Goal: Information Seeking & Learning: Learn about a topic

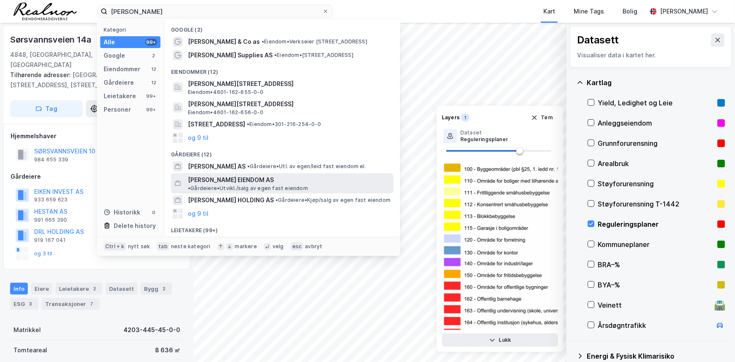
click at [232, 178] on span "WOLFF EIENDOM AS" at bounding box center [231, 180] width 86 height 10
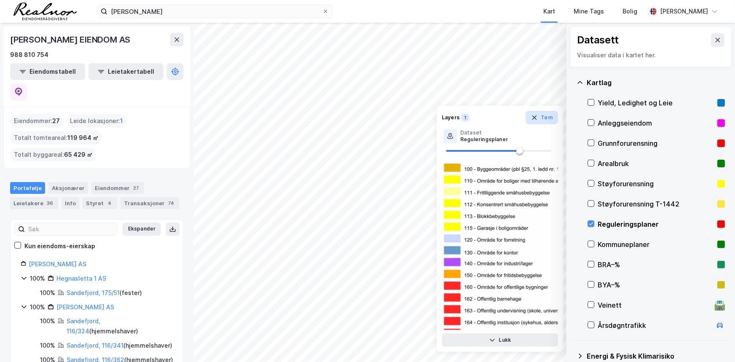
click at [538, 115] on icon "button" at bounding box center [534, 117] width 7 height 7
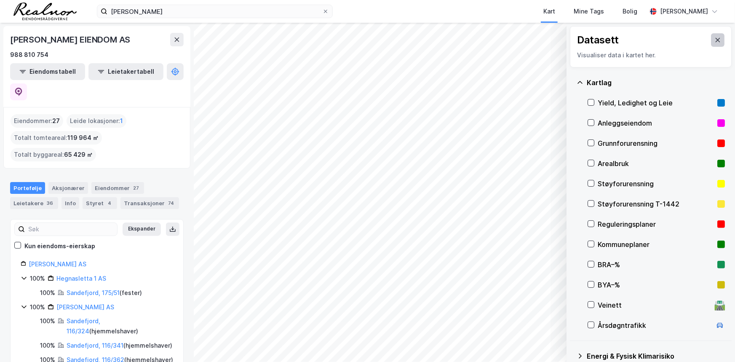
click at [716, 42] on icon at bounding box center [718, 40] width 5 height 4
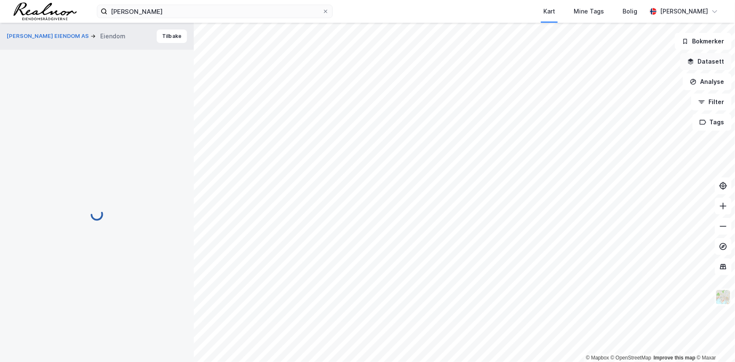
scroll to position [153, 0]
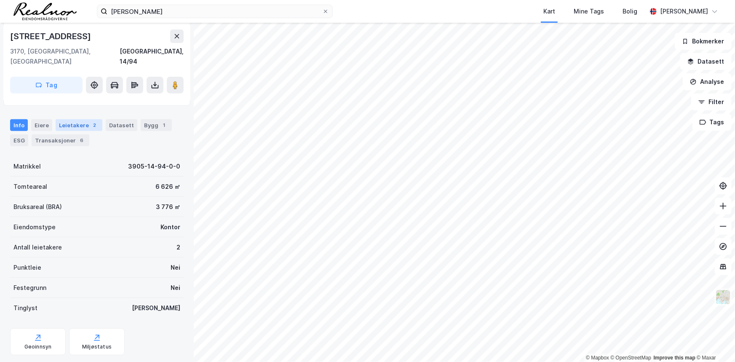
click at [80, 119] on div "Leietakere 2" at bounding box center [79, 125] width 47 height 12
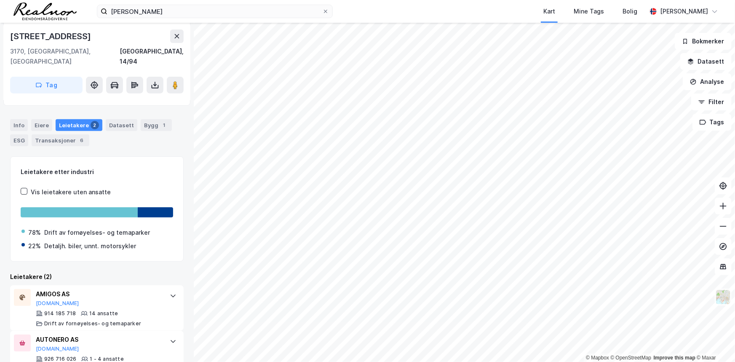
scroll to position [167, 0]
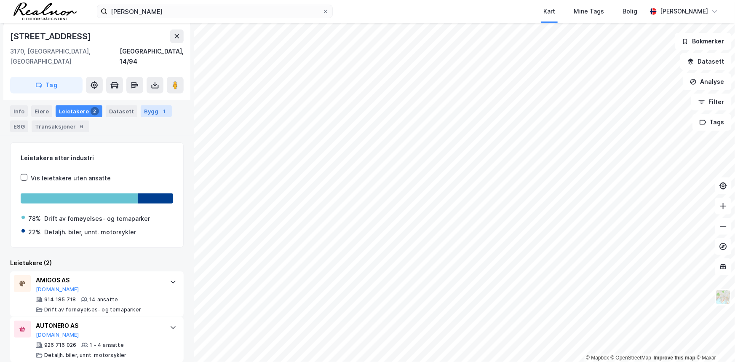
click at [147, 107] on div "Bygg 1" at bounding box center [156, 111] width 31 height 12
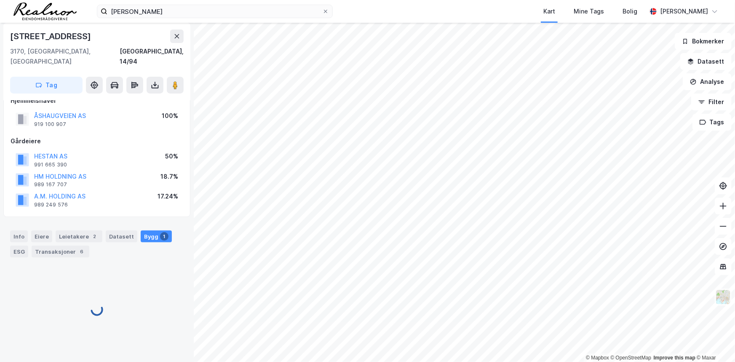
scroll to position [80, 0]
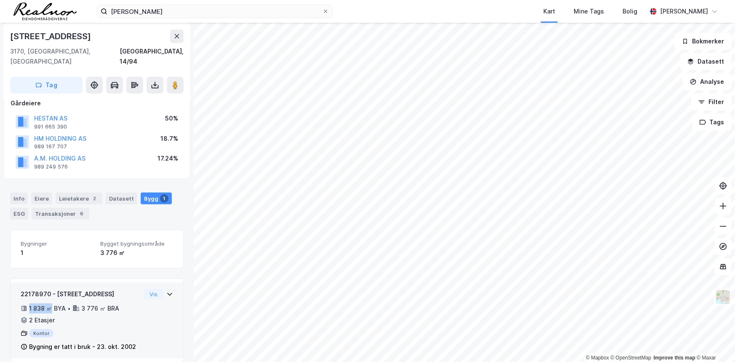
drag, startPoint x: 29, startPoint y: 295, endPoint x: 52, endPoint y: 299, distance: 23.6
click at [52, 303] on div "1 838 ㎡ BYA" at bounding box center [47, 308] width 37 height 10
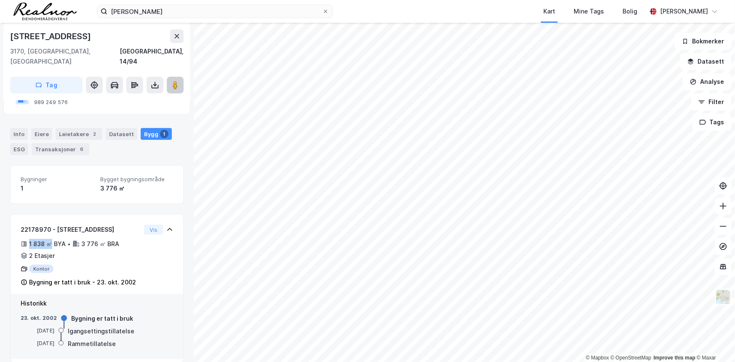
click at [176, 81] on image at bounding box center [175, 85] width 5 height 8
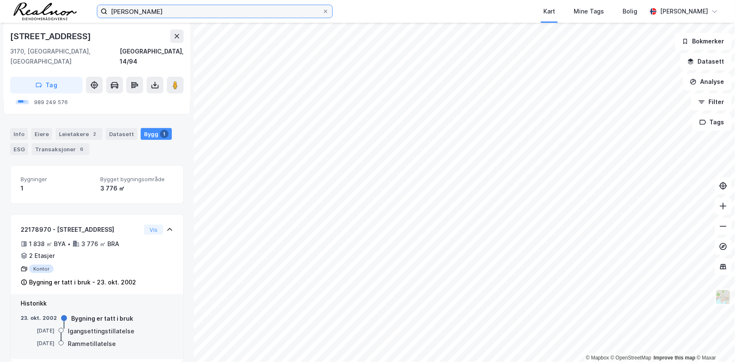
click at [228, 17] on input "wolff" at bounding box center [214, 11] width 215 height 13
click at [179, 38] on icon at bounding box center [177, 36] width 7 height 7
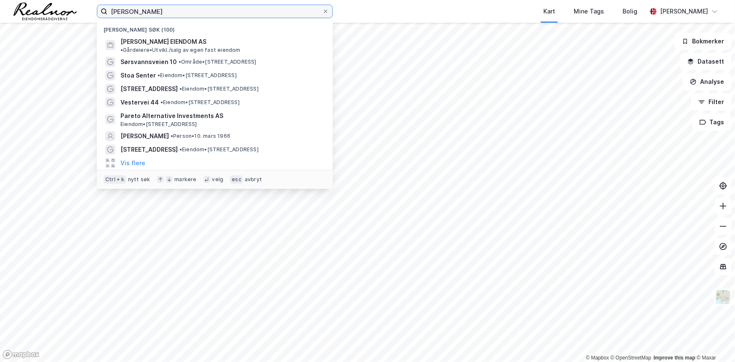
click at [158, 8] on input "wolff" at bounding box center [214, 11] width 215 height 13
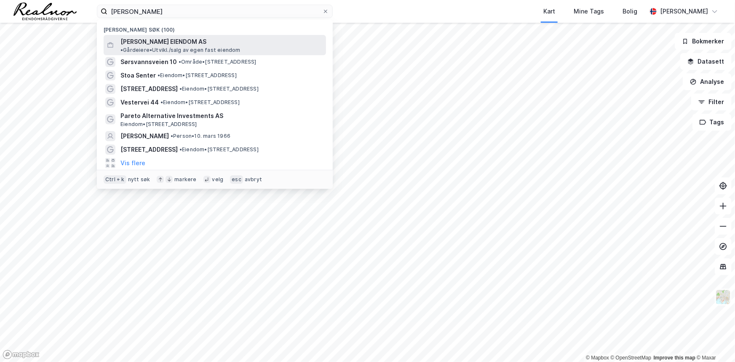
click at [164, 38] on span "WOLFF EIENDOM AS" at bounding box center [164, 42] width 86 height 10
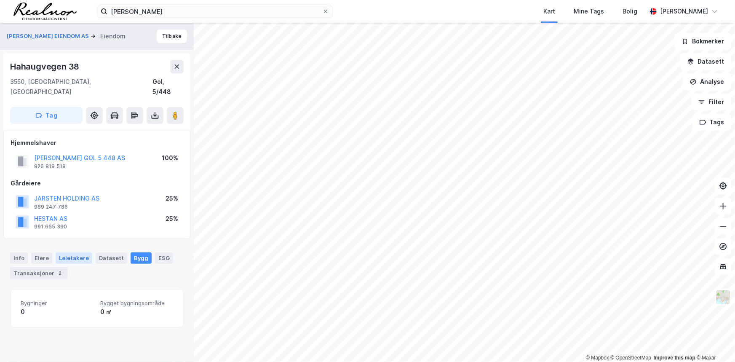
click at [72, 252] on div "Leietakere" at bounding box center [74, 257] width 37 height 11
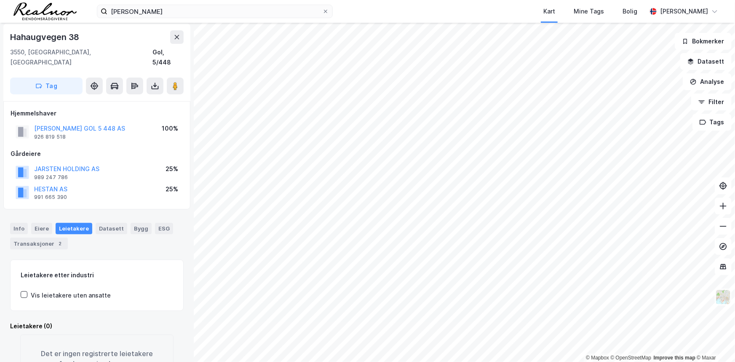
scroll to position [59, 0]
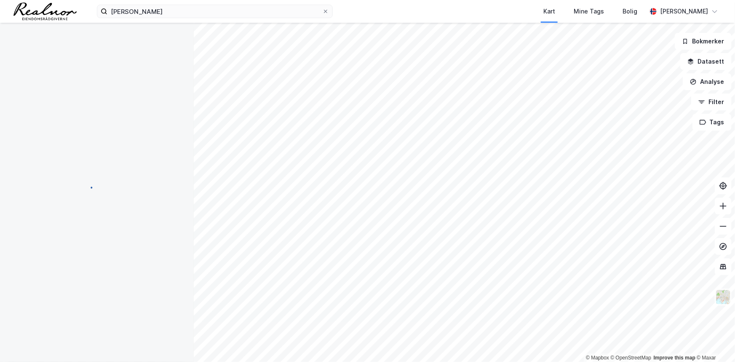
scroll to position [52, 0]
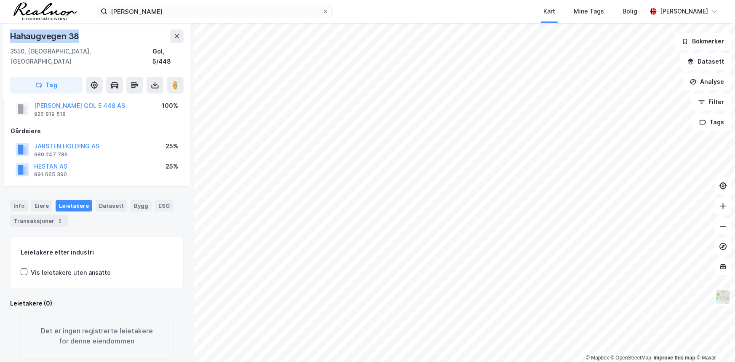
drag, startPoint x: 88, startPoint y: 31, endPoint x: 12, endPoint y: 33, distance: 75.5
click at [12, 33] on div "Hahaugvegen 38" at bounding box center [97, 35] width 174 height 13
copy div "Hahaugvegen 38"
click at [137, 4] on div "wolff Kart Mine Tags Bolig Audun Astrup Bakke" at bounding box center [367, 11] width 735 height 23
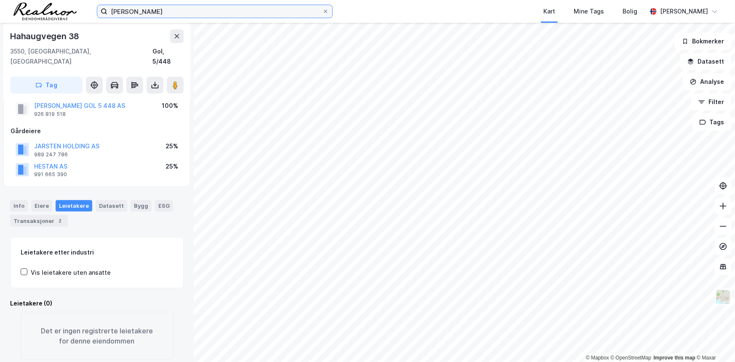
click at [141, 14] on input "wolff" at bounding box center [214, 11] width 215 height 13
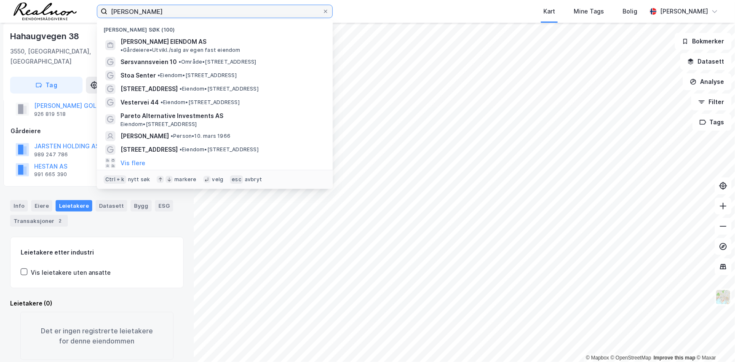
click at [141, 14] on input "wolff" at bounding box center [214, 11] width 215 height 13
paste input "Hahaugvegen 38"
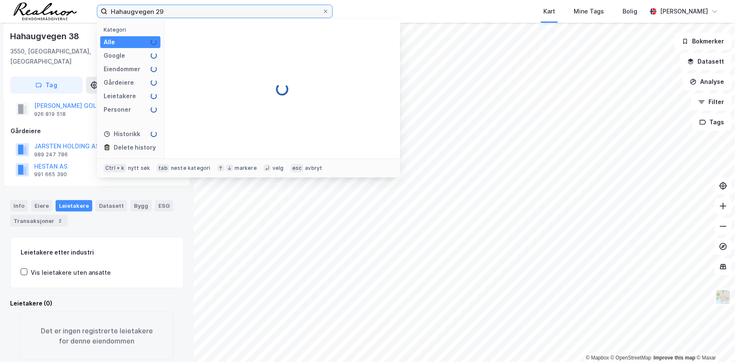
type input "Hahaugvegen 29"
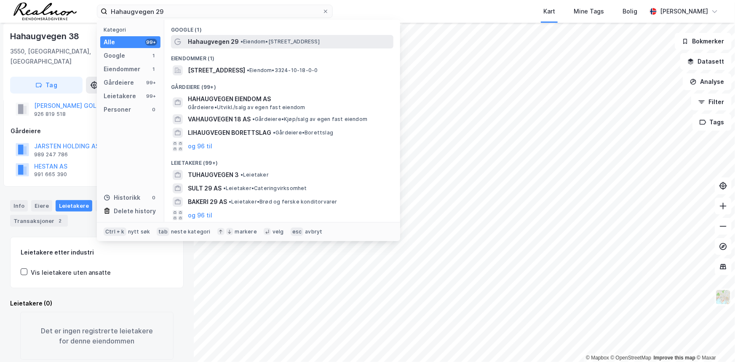
click at [235, 41] on span "Hahaugvegen 29" at bounding box center [213, 42] width 51 height 10
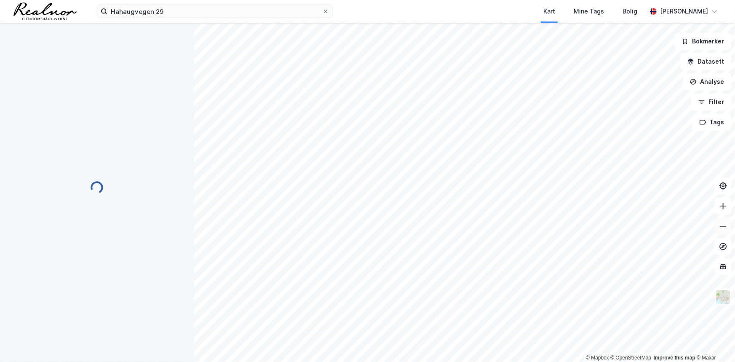
scroll to position [13, 0]
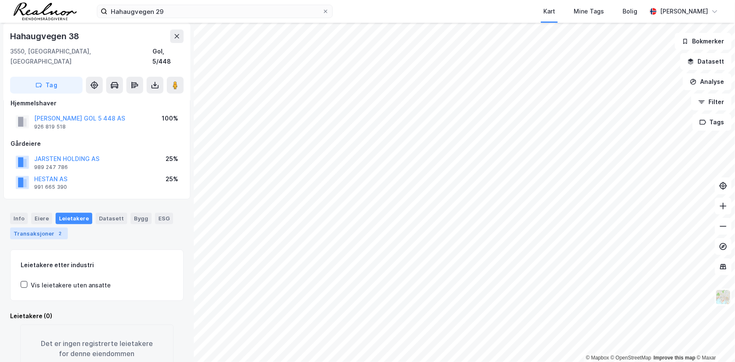
click at [46, 228] on div "Transaksjoner 2" at bounding box center [39, 234] width 58 height 12
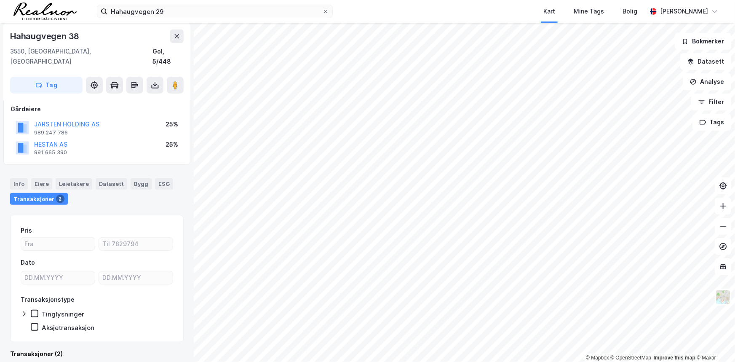
scroll to position [213, 0]
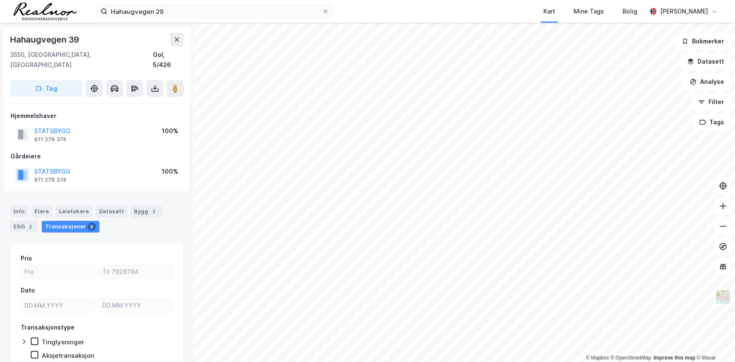
scroll to position [28, 0]
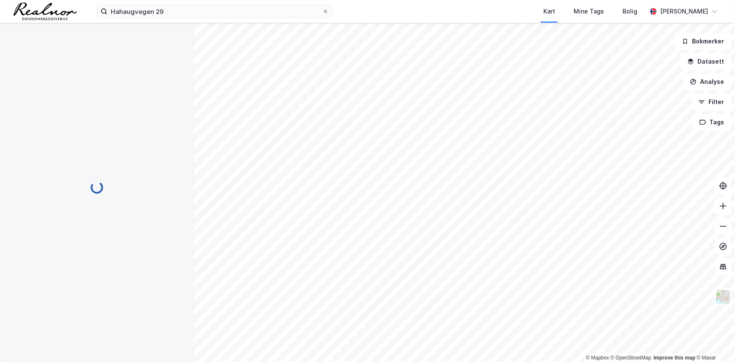
scroll to position [28, 0]
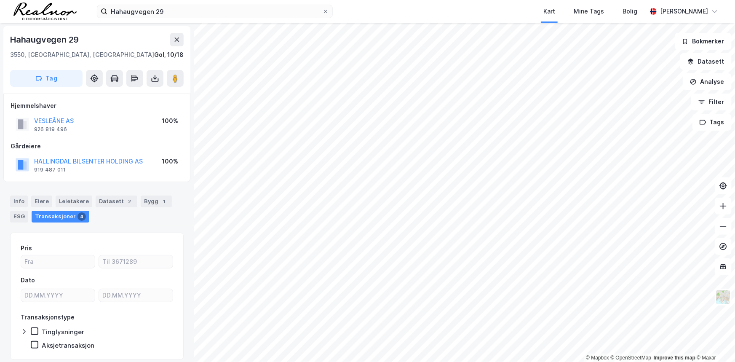
scroll to position [28, 0]
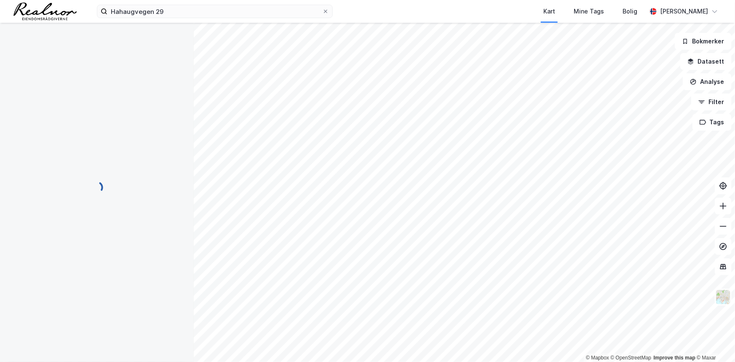
scroll to position [28, 0]
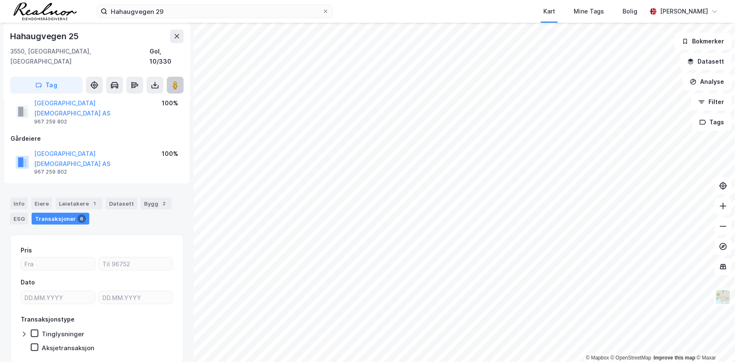
click at [175, 81] on image at bounding box center [175, 85] width 5 height 8
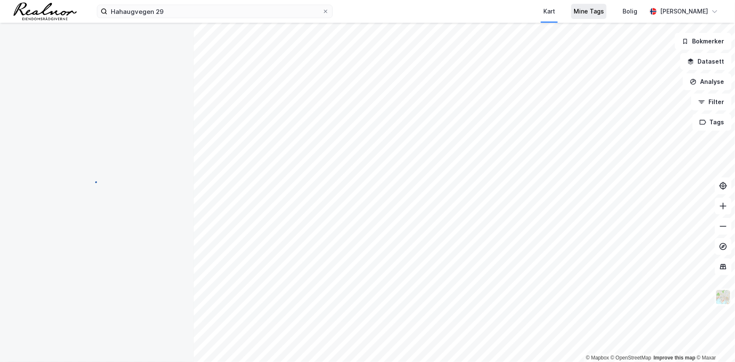
scroll to position [0, 0]
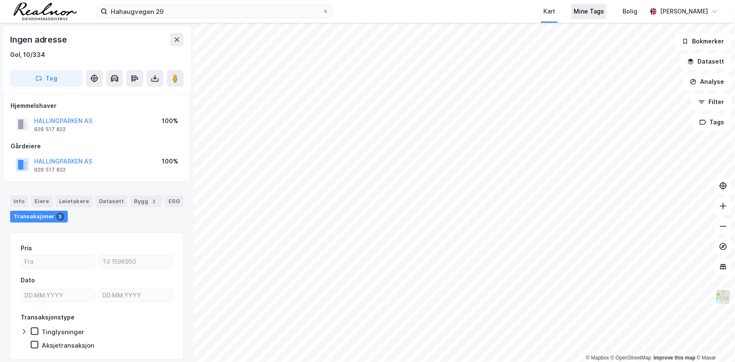
scroll to position [28, 0]
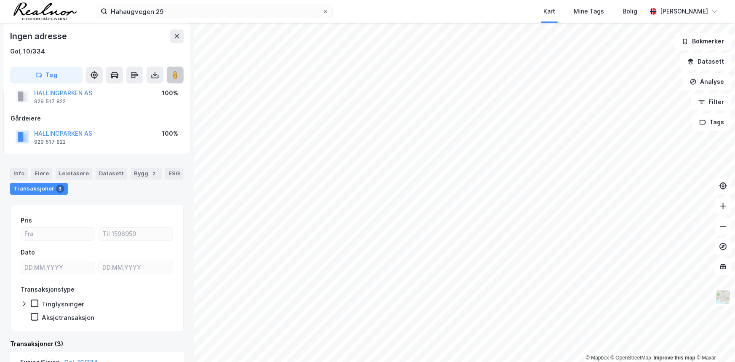
click at [180, 72] on button at bounding box center [175, 75] width 17 height 17
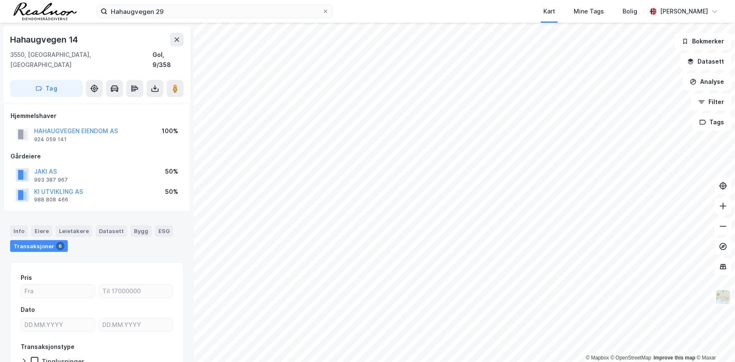
scroll to position [28, 0]
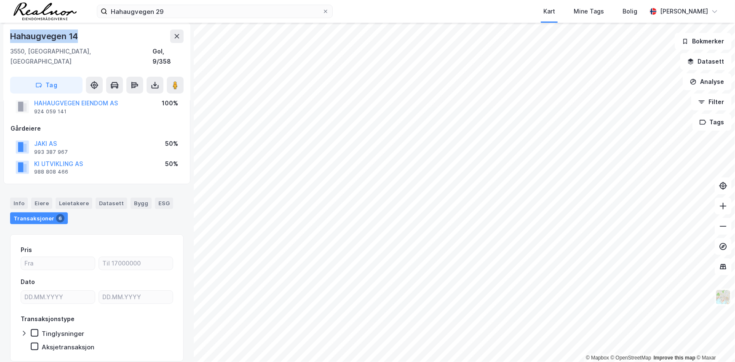
drag, startPoint x: 11, startPoint y: 36, endPoint x: 82, endPoint y: 33, distance: 70.9
click at [82, 33] on div "Hahaugvegen 14" at bounding box center [97, 35] width 174 height 13
copy div "Hahaugvegen 14"
click at [174, 81] on image at bounding box center [175, 85] width 5 height 8
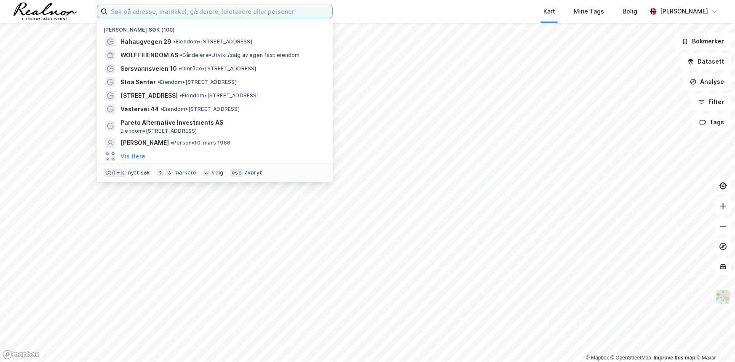
click at [224, 13] on input at bounding box center [219, 11] width 225 height 13
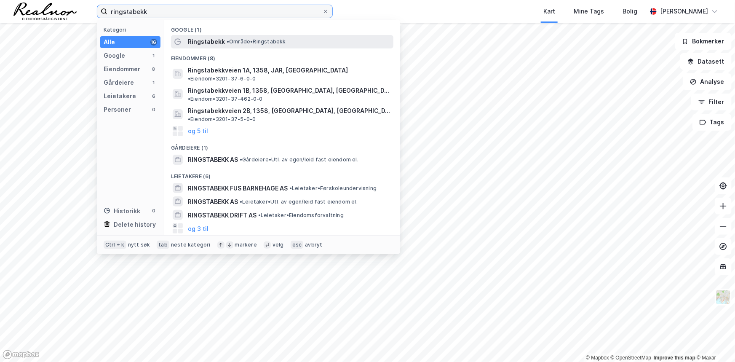
type input "ringstabekk"
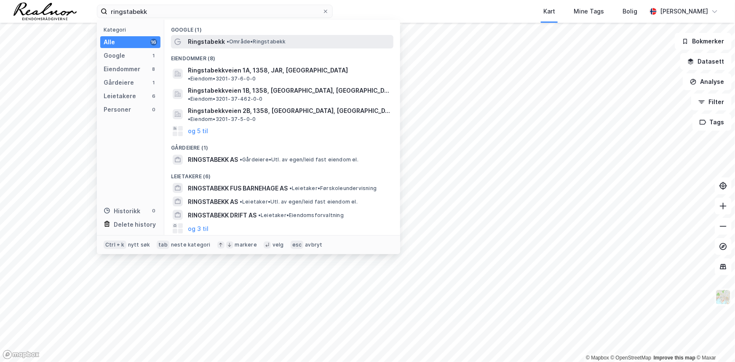
click at [244, 41] on span "• Område • Ringstabekk" at bounding box center [256, 41] width 59 height 7
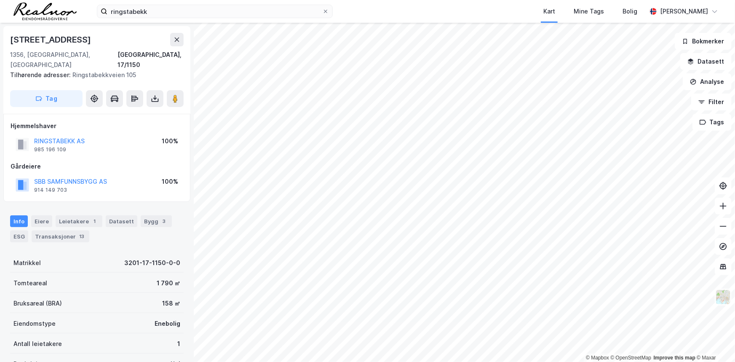
drag, startPoint x: 113, startPoint y: 39, endPoint x: 11, endPoint y: 37, distance: 102.0
click at [11, 37] on div "Gamle Ringeriksvei 21d" at bounding box center [97, 39] width 174 height 13
copy div "Gamle Ringeriksvei 21d"
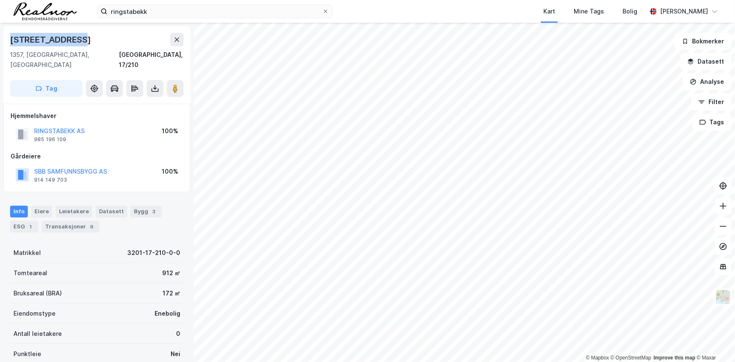
drag, startPoint x: 98, startPoint y: 37, endPoint x: 11, endPoint y: 35, distance: 87.3
click at [11, 35] on div "Bekkestuveien 6" at bounding box center [97, 39] width 174 height 13
copy div "Bekkestuveien 6"
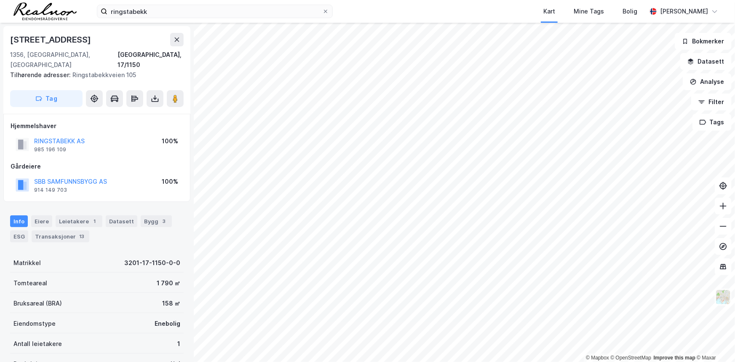
drag, startPoint x: 110, startPoint y: 38, endPoint x: 10, endPoint y: 35, distance: 100.3
click at [10, 35] on div "Gamle Ringeriksvei 21d" at bounding box center [97, 39] width 174 height 13
copy div "Gamle Ringeriksvei 21d"
drag, startPoint x: 102, startPoint y: 39, endPoint x: 11, endPoint y: 36, distance: 91.5
click at [11, 36] on div "Ringstabekkveien 111" at bounding box center [97, 39] width 174 height 13
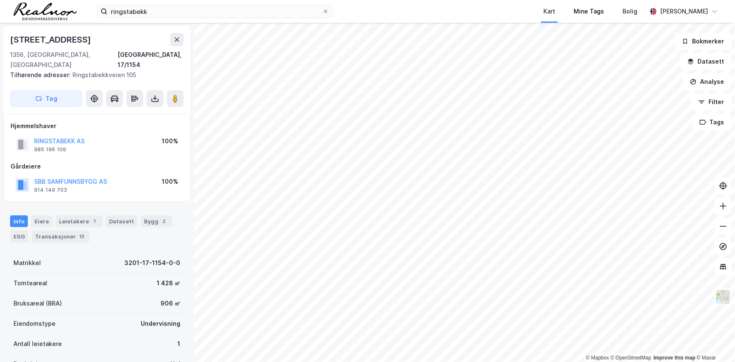
copy div "Ringstabekkveien 111"
